Goal: Task Accomplishment & Management: Use online tool/utility

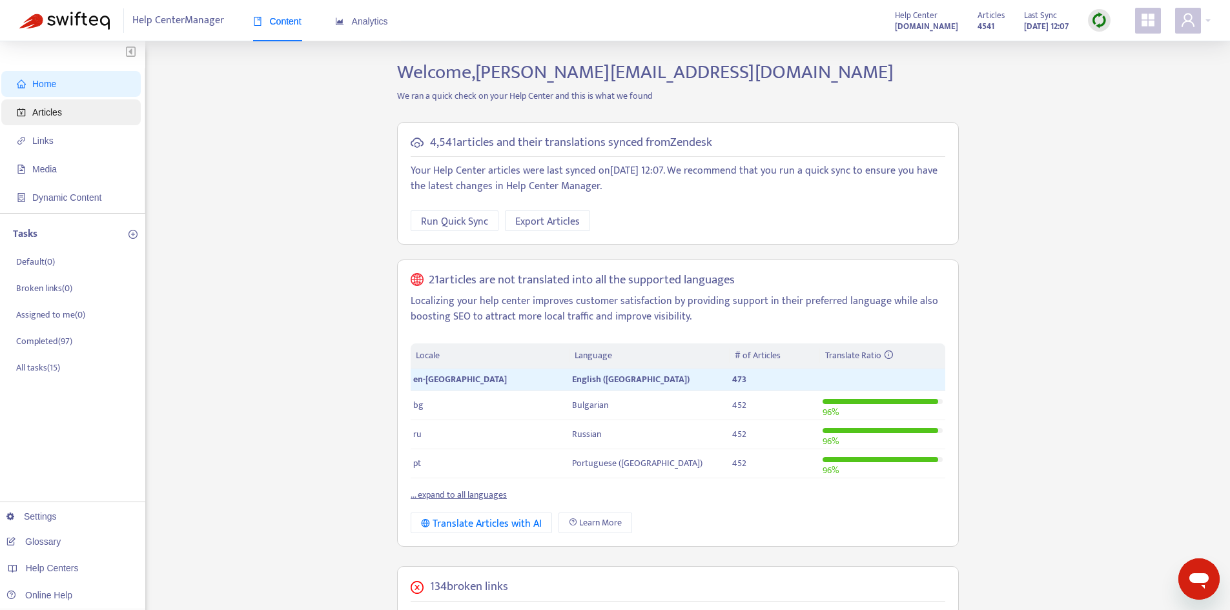
click at [58, 107] on span "Articles" at bounding box center [47, 112] width 30 height 10
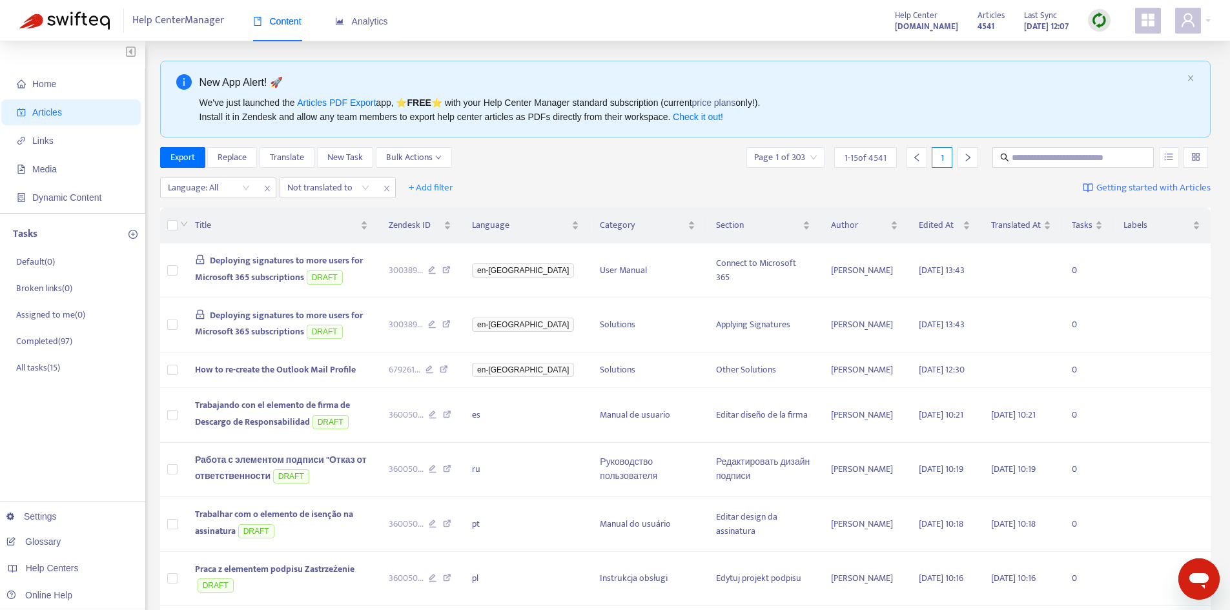
click at [1106, 18] on img at bounding box center [1099, 20] width 16 height 16
click at [1110, 67] on link "Full Sync" at bounding box center [1121, 67] width 46 height 15
click at [249, 377] on span "How to re-create the Outlook Mail Profile" at bounding box center [275, 369] width 161 height 15
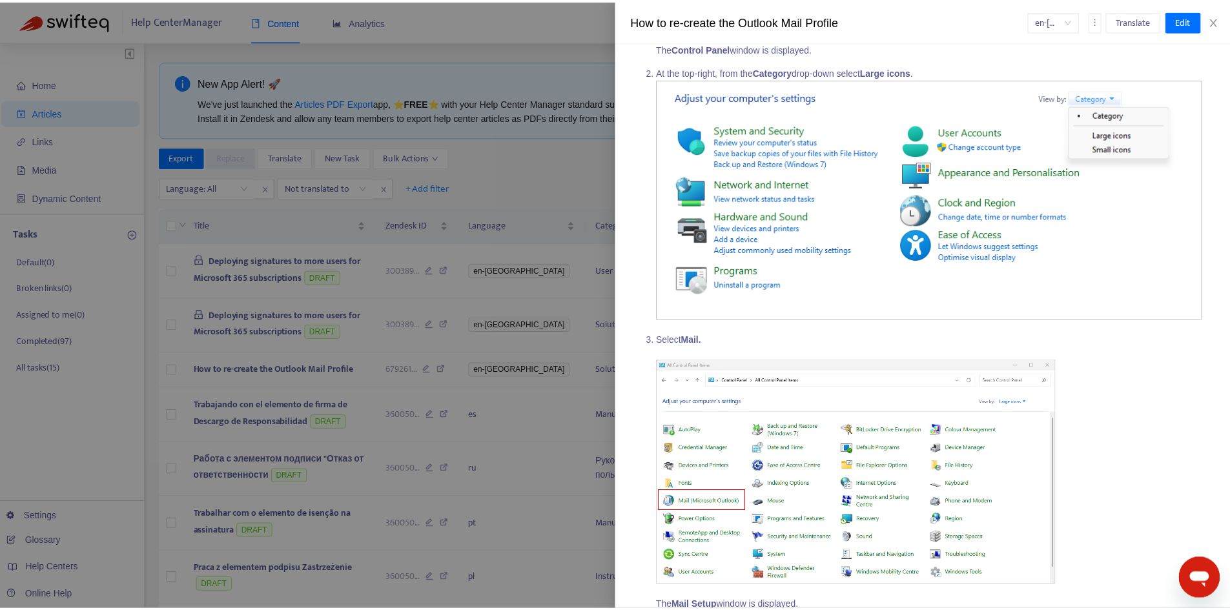
scroll to position [258, 0]
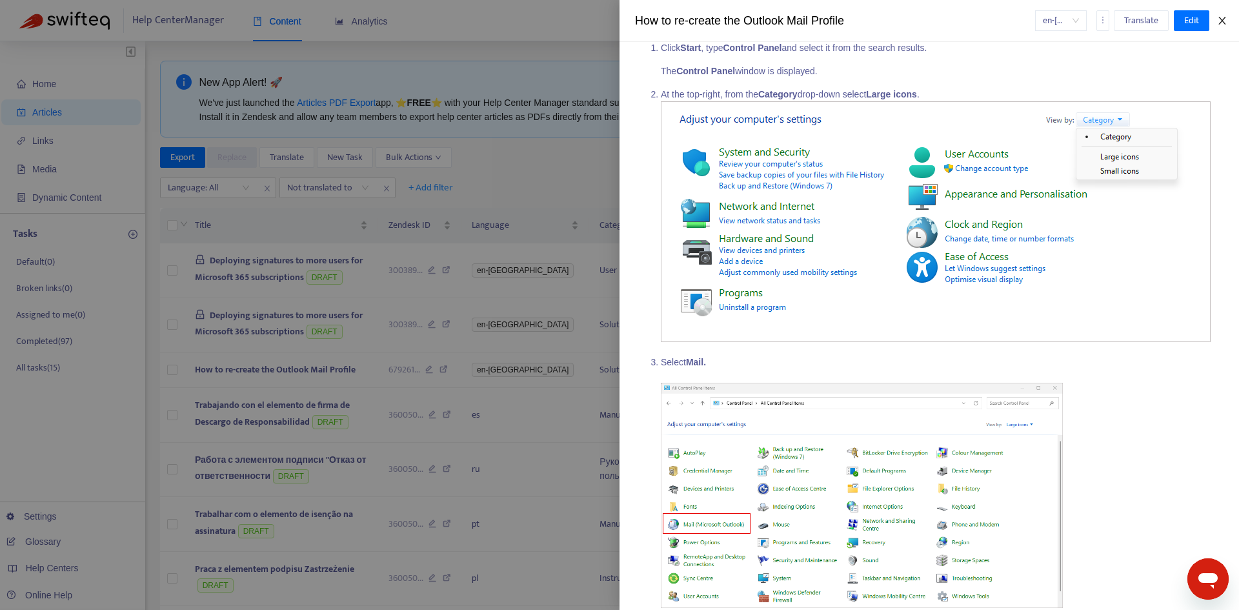
click at [1222, 17] on icon "close" at bounding box center [1222, 20] width 10 height 10
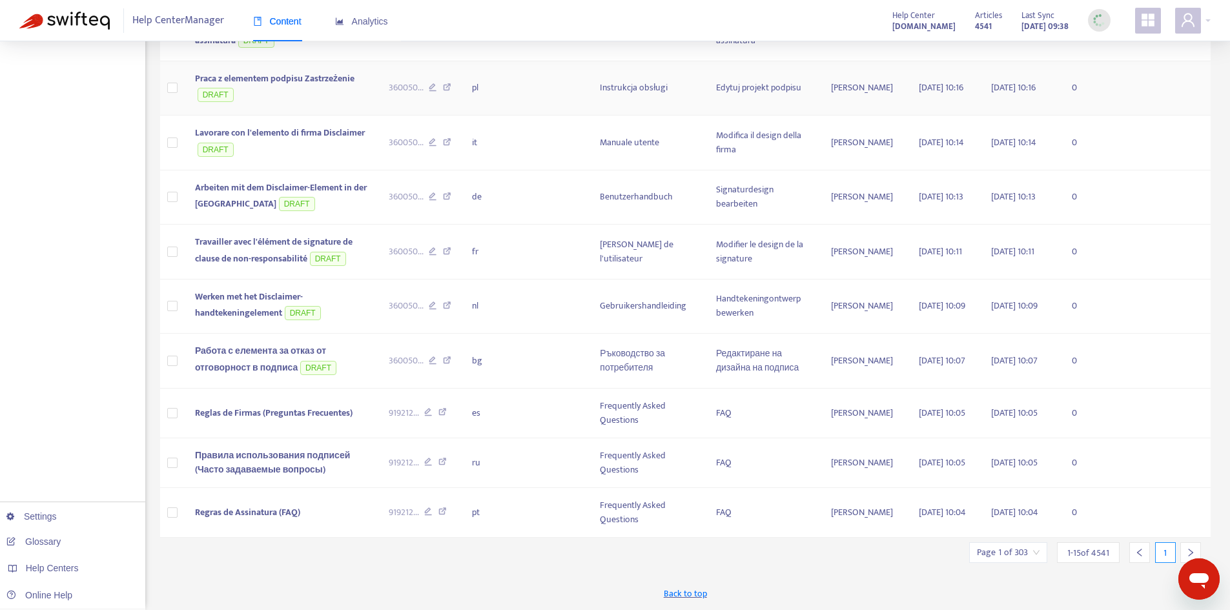
scroll to position [525, 0]
click at [1193, 552] on icon "right" at bounding box center [1190, 552] width 9 height 9
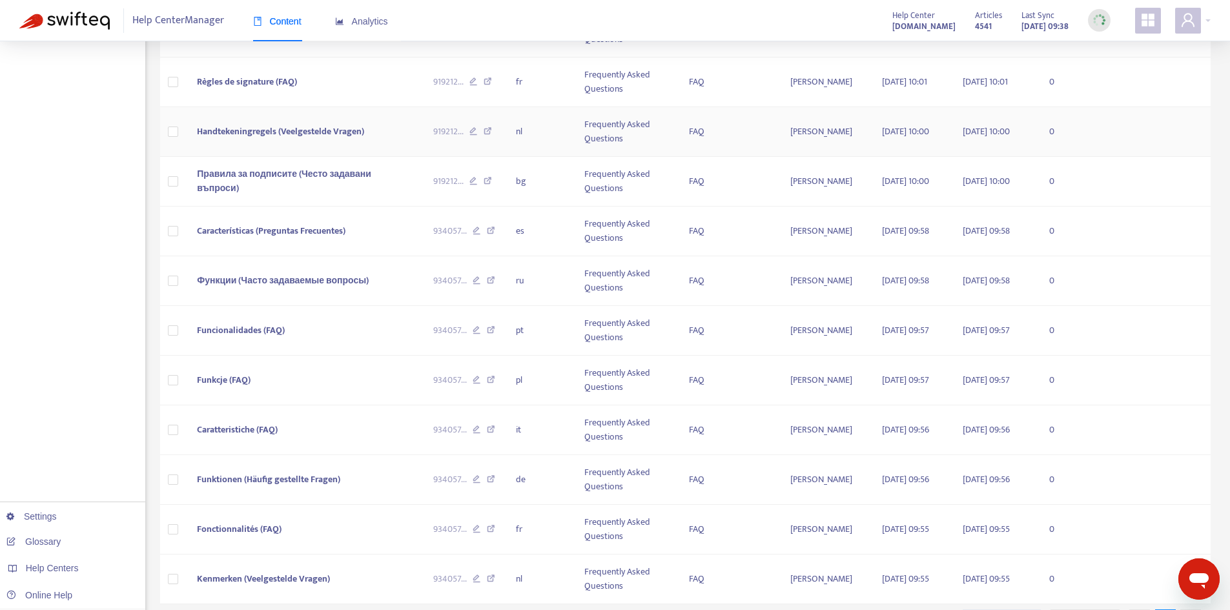
scroll to position [476, 0]
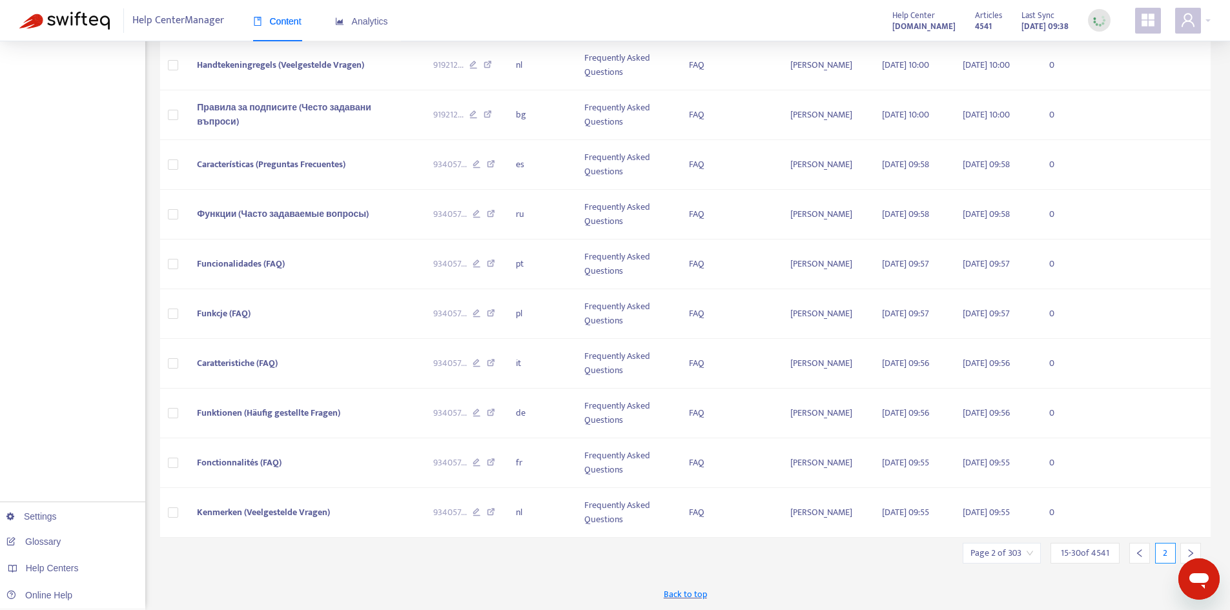
click at [1195, 546] on div at bounding box center [1190, 553] width 21 height 21
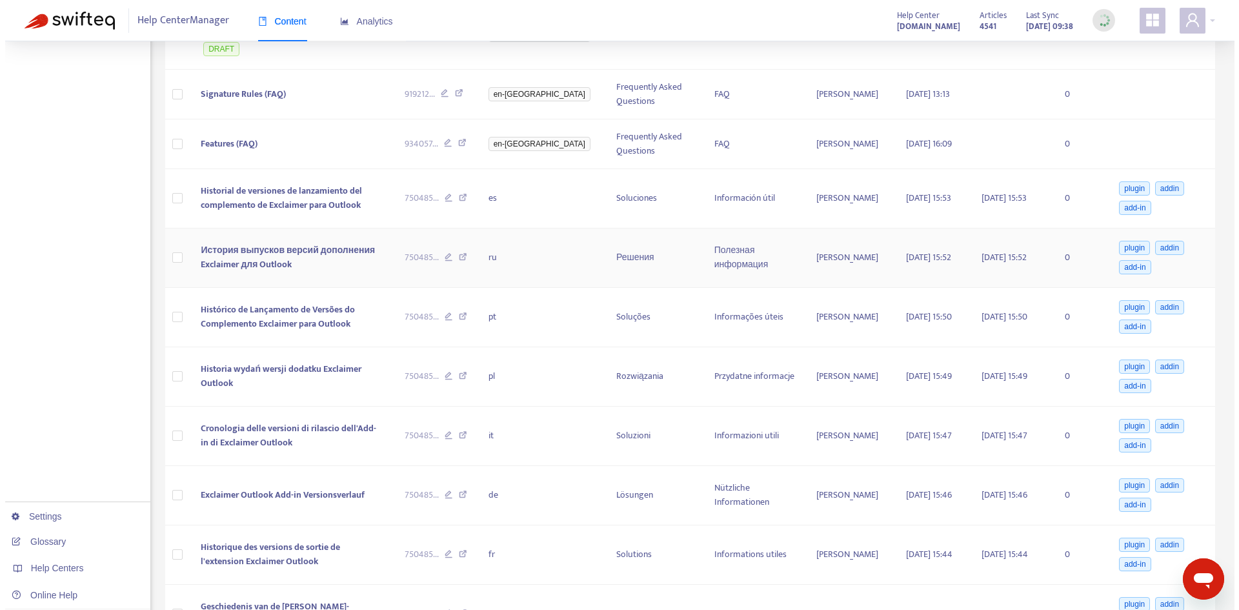
scroll to position [283, 0]
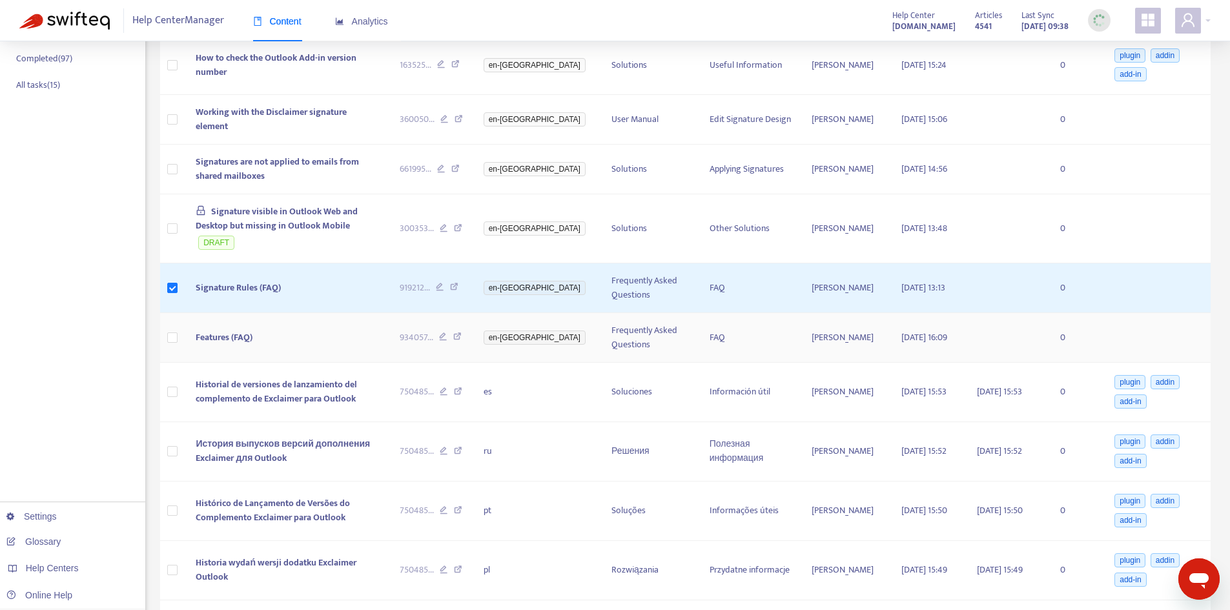
click at [207, 330] on span "Features (FAQ)" at bounding box center [224, 337] width 57 height 15
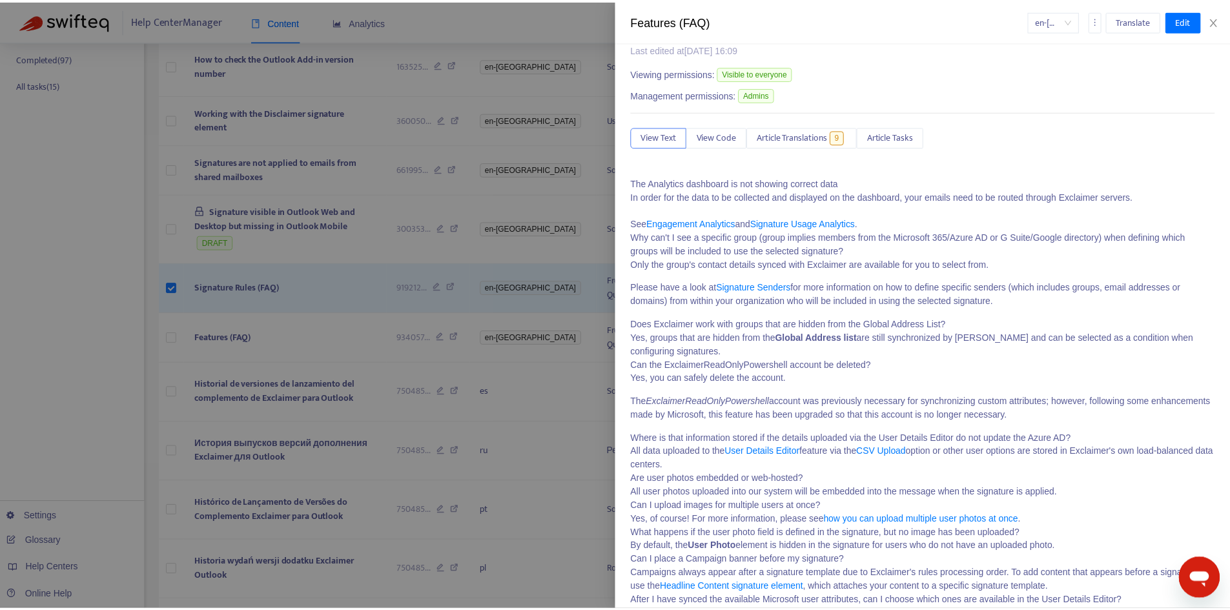
scroll to position [70, 0]
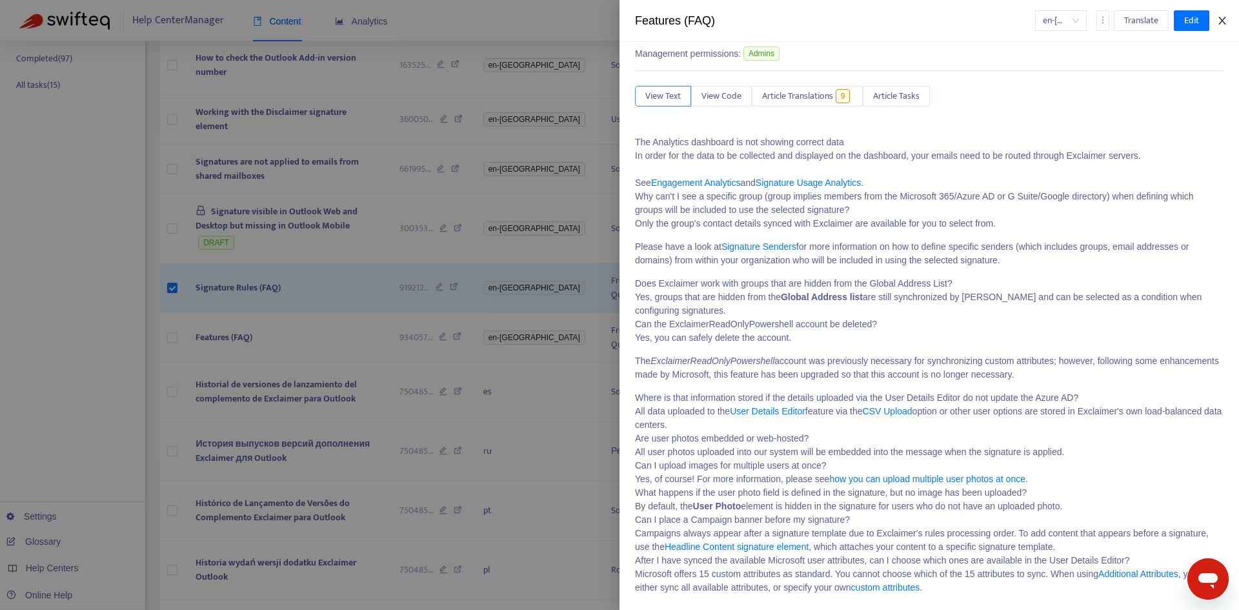
click at [1220, 17] on icon "close" at bounding box center [1222, 20] width 10 height 10
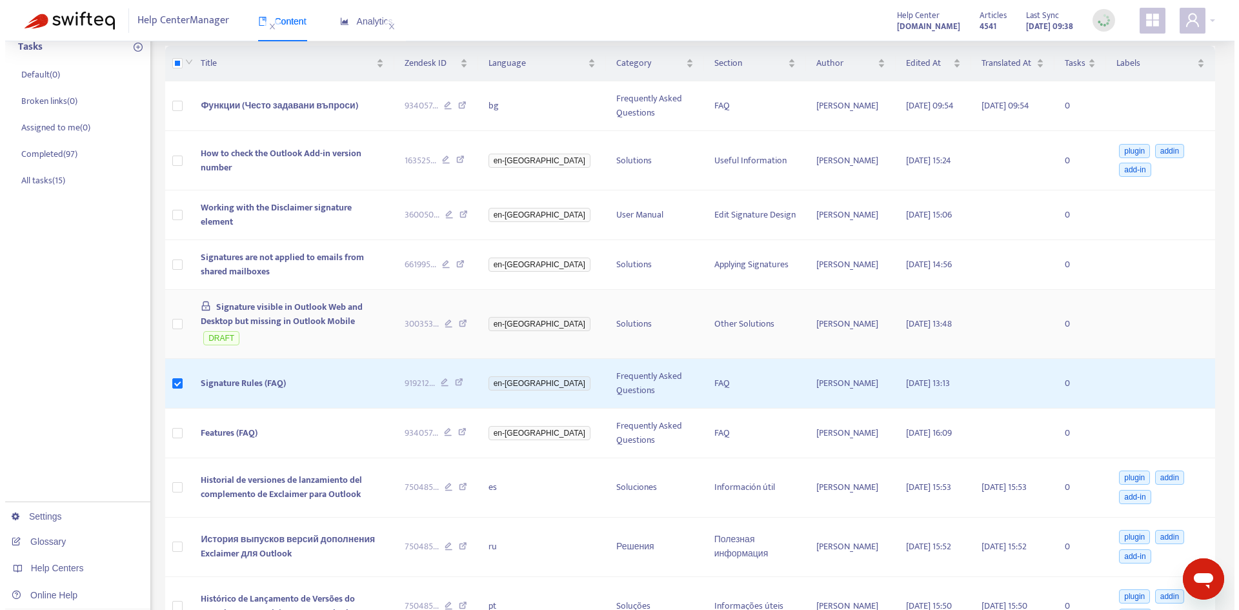
scroll to position [154, 0]
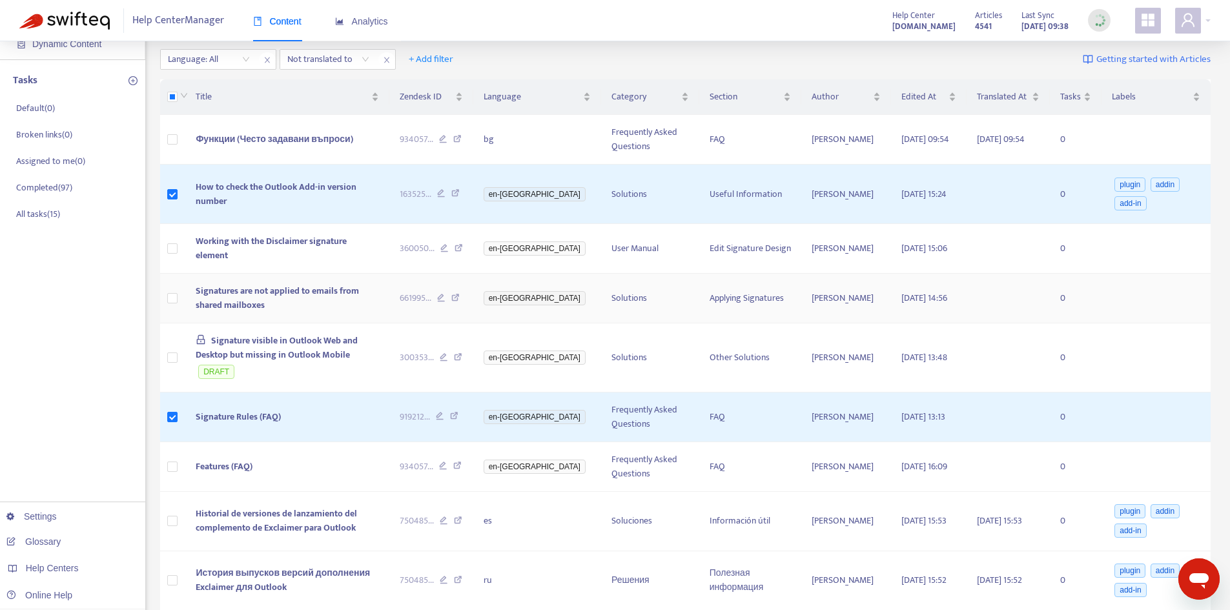
click at [213, 289] on span "Signatures are not applied to emails from shared mailboxes" at bounding box center [277, 297] width 163 height 29
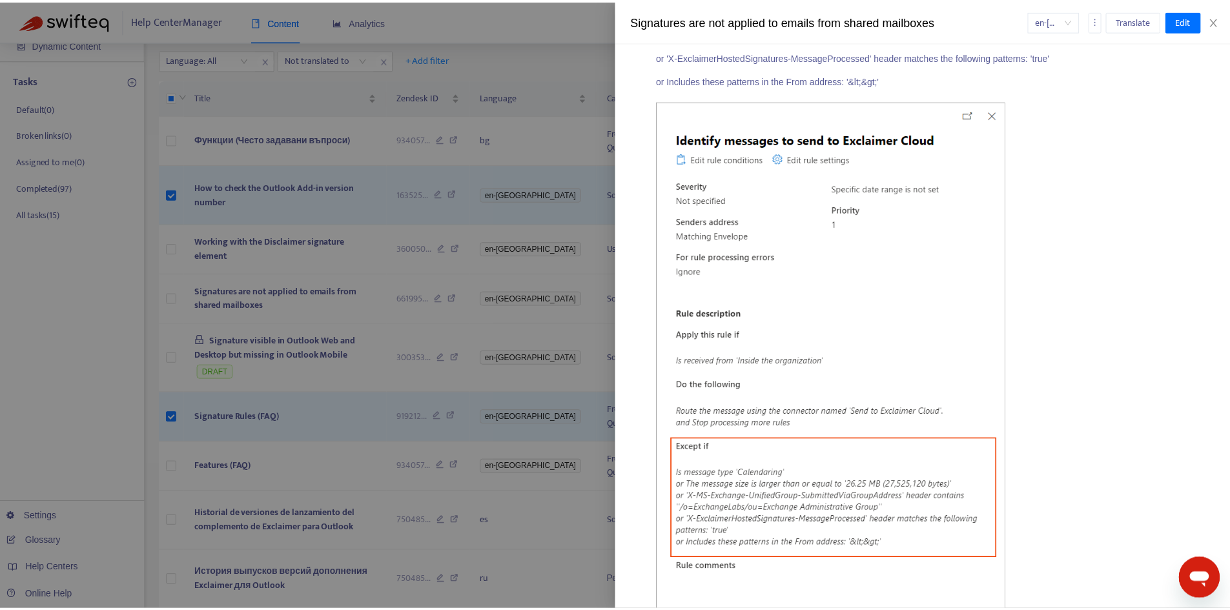
scroll to position [3550, 0]
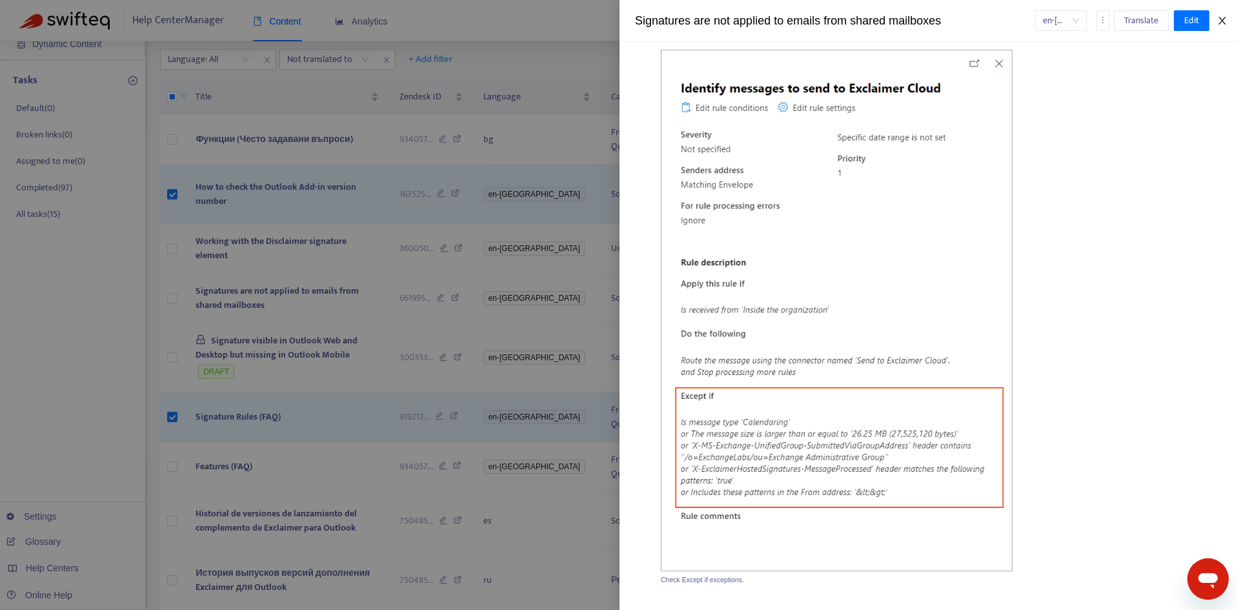
click at [1217, 22] on button "Close" at bounding box center [1222, 21] width 18 height 12
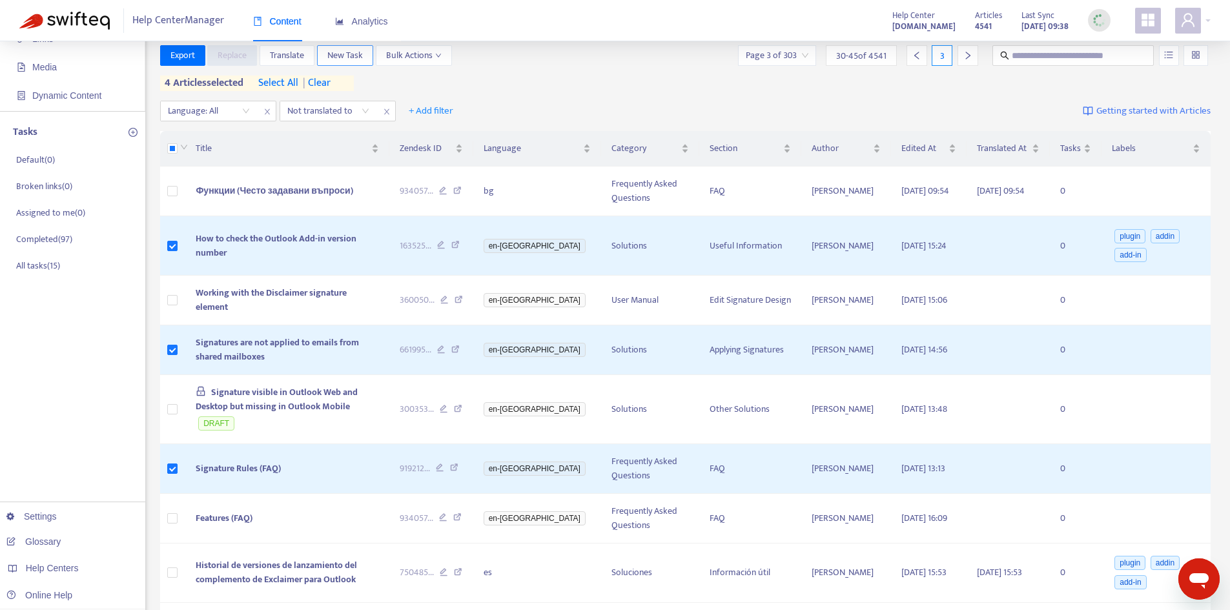
scroll to position [0, 0]
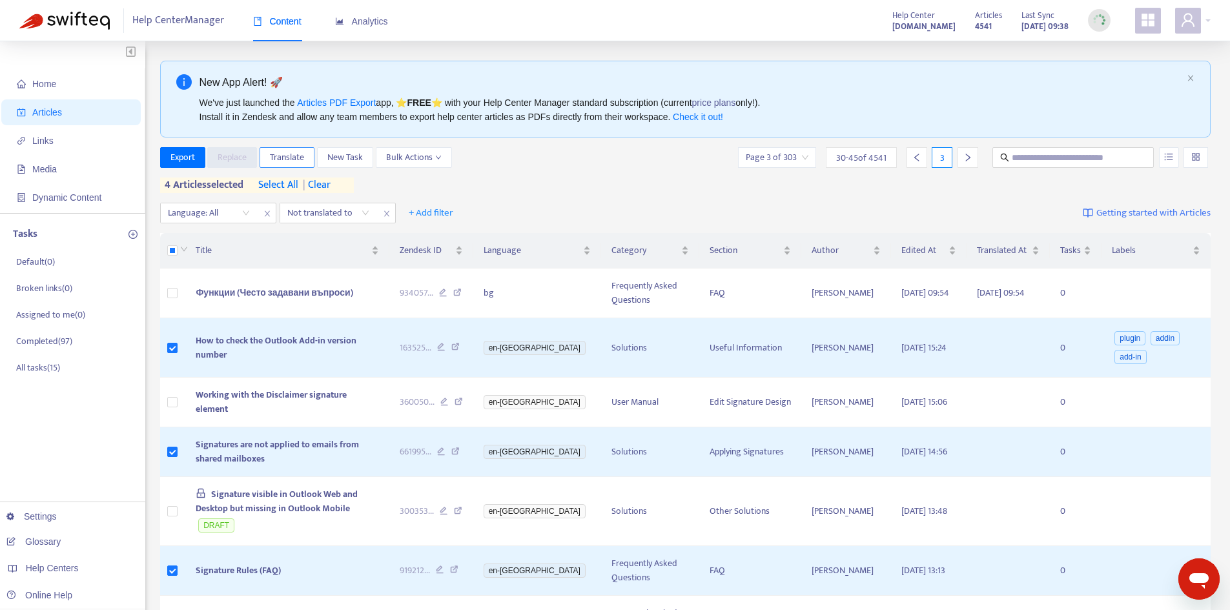
click at [290, 159] on span "Translate" at bounding box center [287, 157] width 34 height 14
click at [296, 157] on span "Translate" at bounding box center [287, 157] width 34 height 14
click at [283, 155] on span "Translate" at bounding box center [287, 157] width 34 height 14
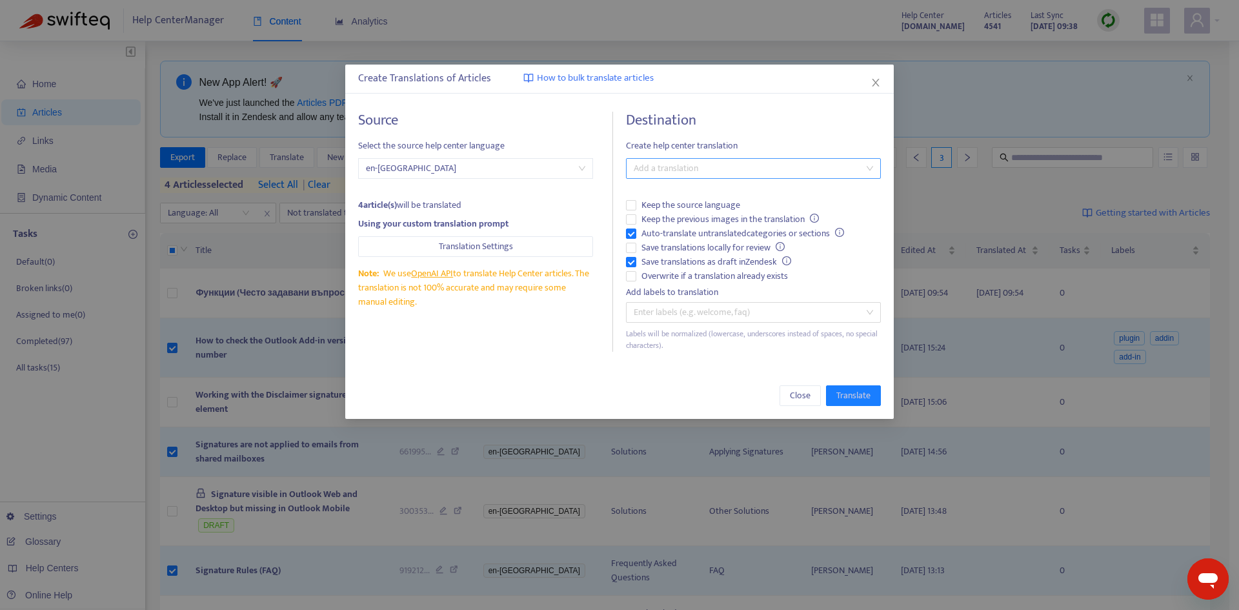
click at [689, 166] on div at bounding box center [747, 168] width 236 height 15
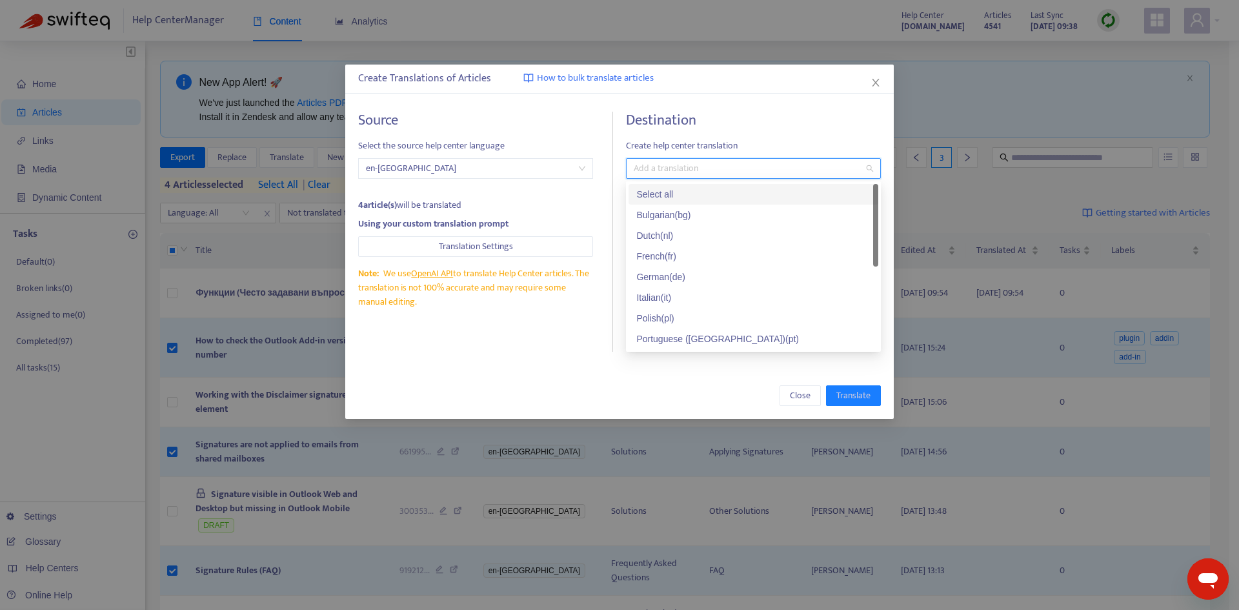
click at [664, 192] on div "Select all" at bounding box center [753, 194] width 234 height 14
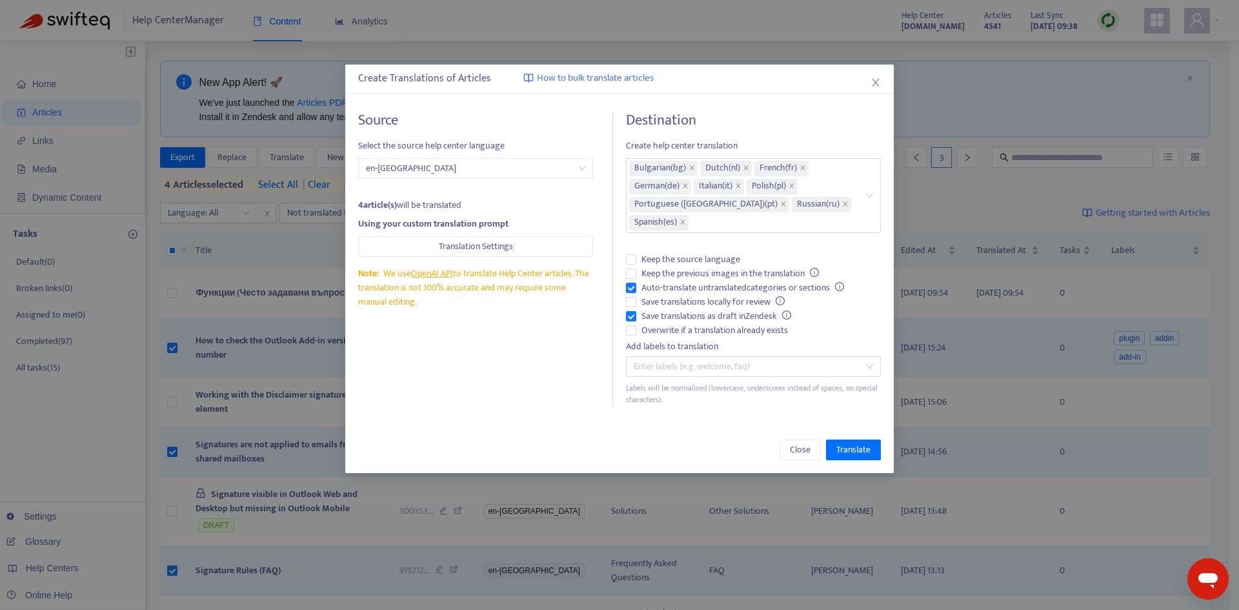
click at [785, 128] on h4 "Destination" at bounding box center [753, 120] width 255 height 17
click at [670, 287] on span "Auto-translate untranslated categories or sections" at bounding box center [742, 288] width 213 height 14
click at [674, 310] on span "Save translations as draft in Zendesk" at bounding box center [716, 316] width 160 height 14
click at [675, 327] on span "Overwrite if a translation already exists" at bounding box center [714, 330] width 157 height 14
click at [844, 449] on span "Translate" at bounding box center [854, 450] width 34 height 14
